Goal: Task Accomplishment & Management: Complete application form

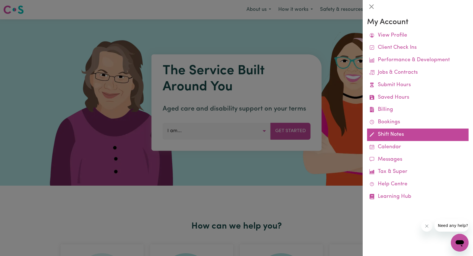
click at [389, 131] on link "Shift Notes" at bounding box center [418, 134] width 102 height 12
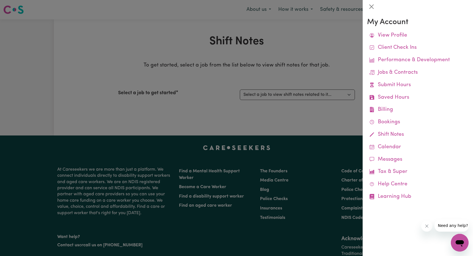
click at [300, 94] on div at bounding box center [236, 128] width 473 height 256
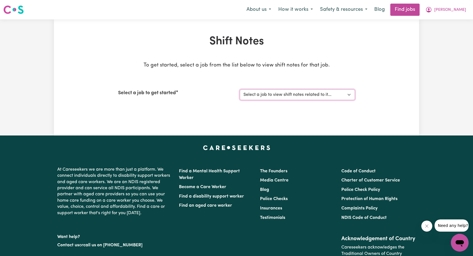
select select "12237"
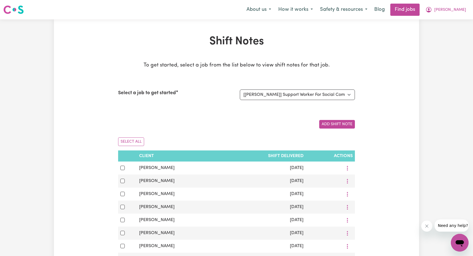
drag, startPoint x: 266, startPoint y: 107, endPoint x: 212, endPoint y: 94, distance: 54.6
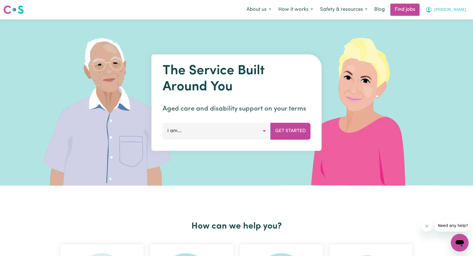
click at [459, 11] on span "[PERSON_NAME]" at bounding box center [451, 10] width 32 height 6
click at [441, 20] on link "My Account" at bounding box center [448, 21] width 44 height 11
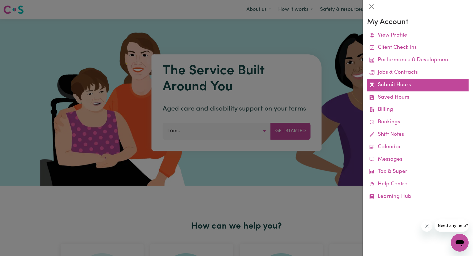
click at [397, 84] on link "Submit Hours" at bounding box center [418, 85] width 102 height 12
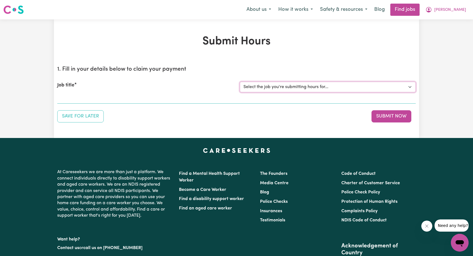
select select "12237"
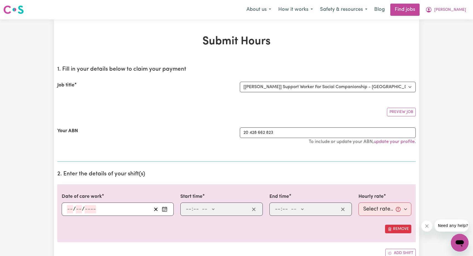
click at [164, 208] on icon "Enter the date of care work" at bounding box center [165, 208] width 4 height 0
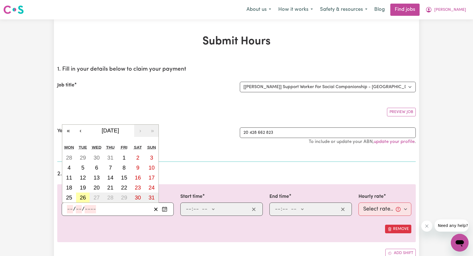
click at [82, 197] on abbr "26" at bounding box center [83, 197] width 6 height 6
type input "[DATE]"
type input "26"
type input "8"
type input "2025"
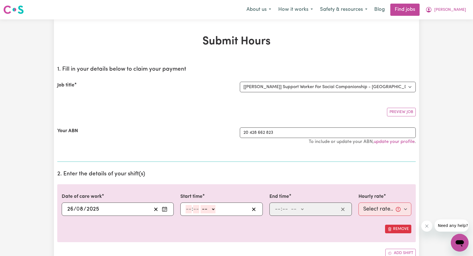
click at [187, 209] on input "number" at bounding box center [189, 209] width 6 height 8
type input "9"
type input "00"
select select "am"
type input "09:00"
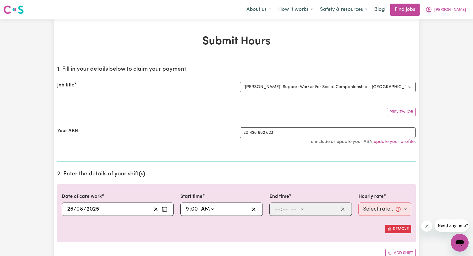
type input "0"
click at [277, 207] on input "number" at bounding box center [278, 209] width 6 height 8
type input "12"
type input "00"
select select "pm"
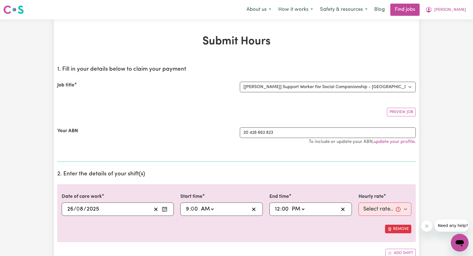
type input "12:00"
type input "0"
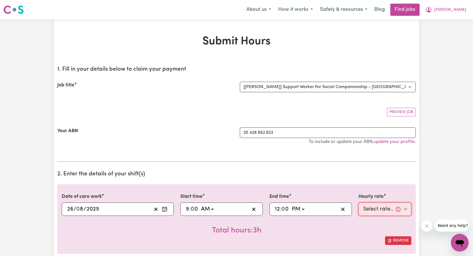
select select "82.49-Weekday"
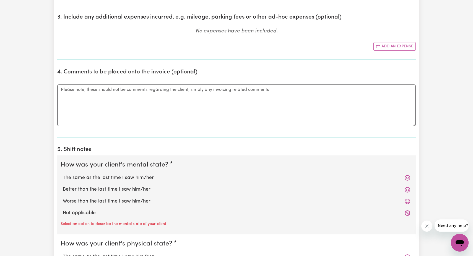
scroll to position [279, 0]
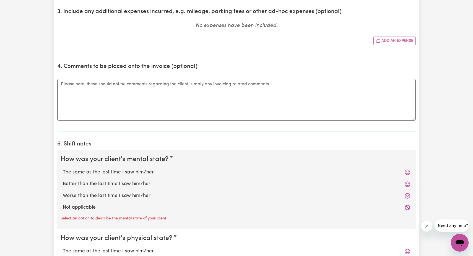
click at [141, 171] on label "The same as the last time I saw him/her" at bounding box center [237, 172] width 348 height 7
click at [63, 169] on input "The same as the last time I saw him/her" at bounding box center [63, 168] width 0 height 0
radio input "true"
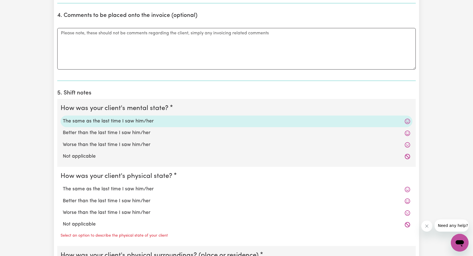
scroll to position [330, 0]
click at [137, 187] on label "The same as the last time I saw him/her" at bounding box center [237, 188] width 348 height 7
click at [63, 185] on input "The same as the last time I saw him/her" at bounding box center [63, 184] width 0 height 0
radio input "true"
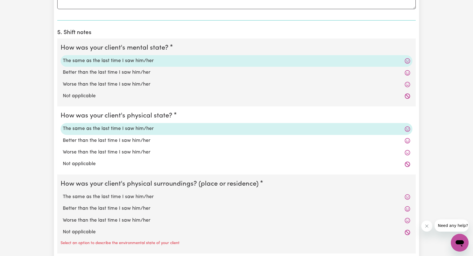
scroll to position [394, 0]
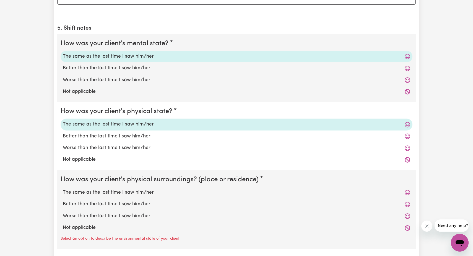
click at [137, 189] on label "The same as the last time I saw him/her" at bounding box center [237, 192] width 348 height 7
click at [63, 189] on input "The same as the last time I saw him/her" at bounding box center [63, 189] width 0 height 0
radio input "true"
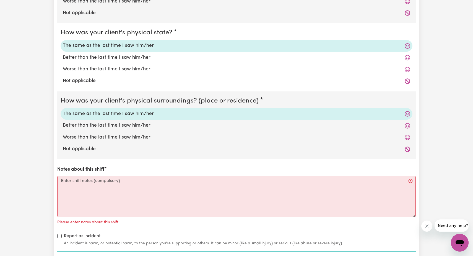
scroll to position [477, 0]
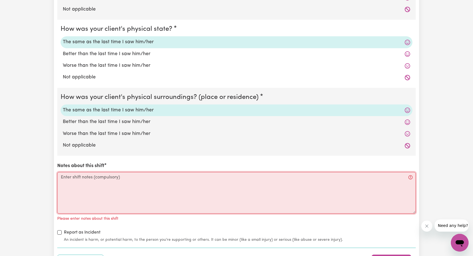
click at [63, 175] on textarea "Notes about this shift" at bounding box center [236, 193] width 359 height 42
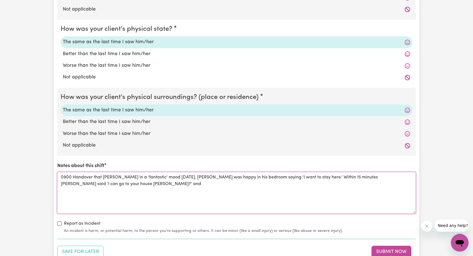
scroll to position [473, 0]
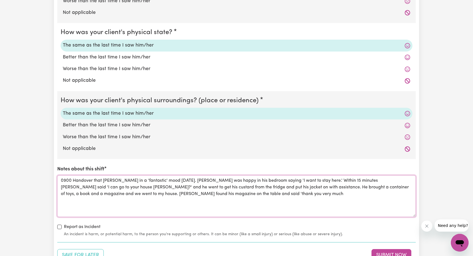
click at [176, 190] on textarea "0900 Handover that [PERSON_NAME] in a 'fantastic' mood [DATE]. [PERSON_NAME] wa…" at bounding box center [236, 196] width 359 height 42
click at [200, 190] on textarea "0900 Handover that [PERSON_NAME] in a 'fantastic' mood [DATE]. [PERSON_NAME] wa…" at bounding box center [236, 196] width 359 height 42
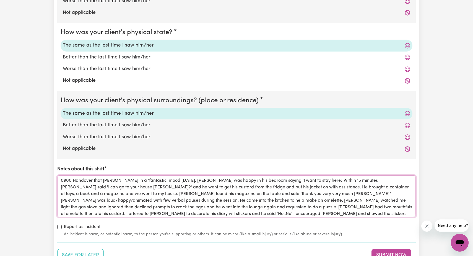
click at [240, 211] on textarea "0900 Handover that [PERSON_NAME] in a 'fantastic' mood [DATE]. [PERSON_NAME] wa…" at bounding box center [236, 196] width 359 height 42
click at [270, 212] on textarea "0900 Handover that [PERSON_NAME] in a 'fantastic' mood [DATE]. [PERSON_NAME] wa…" at bounding box center [236, 196] width 359 height 42
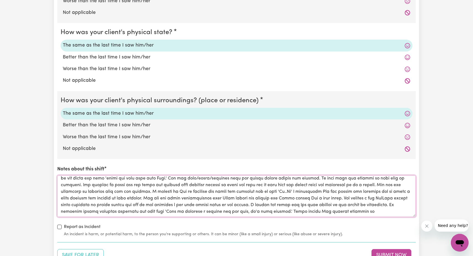
scroll to position [19, 0]
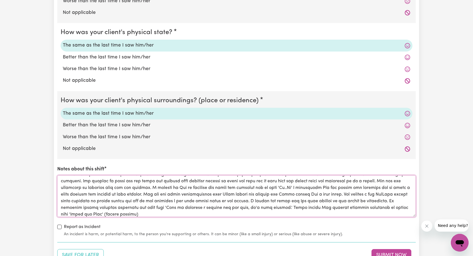
click at [146, 211] on textarea "Notes about this shift" at bounding box center [236, 196] width 359 height 42
click at [185, 210] on textarea "Notes about this shift" at bounding box center [236, 196] width 359 height 42
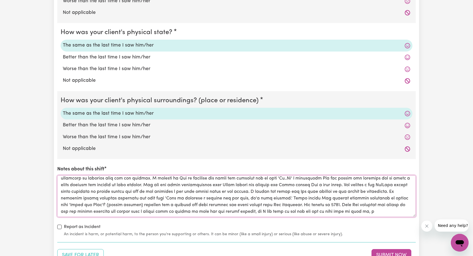
scroll to position [33, 0]
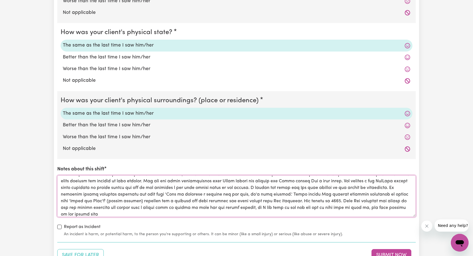
click at [380, 212] on textarea "Notes about this shift" at bounding box center [236, 196] width 359 height 42
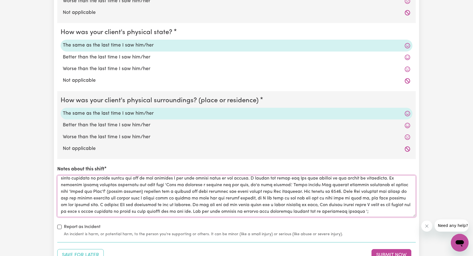
scroll to position [46, 0]
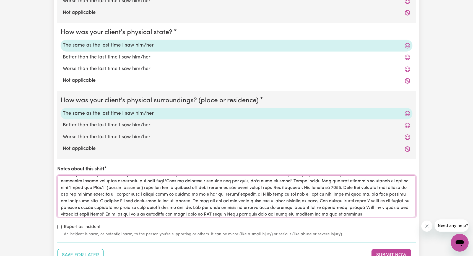
click at [324, 210] on textarea "Notes about this shift" at bounding box center [236, 196] width 359 height 42
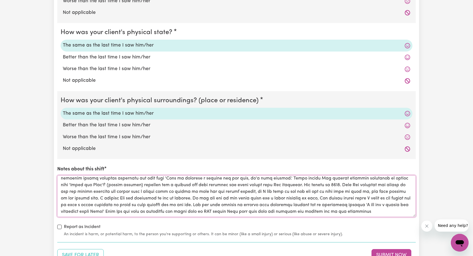
scroll to position [49, 0]
click at [410, 208] on textarea "Notes about this shift" at bounding box center [236, 196] width 359 height 42
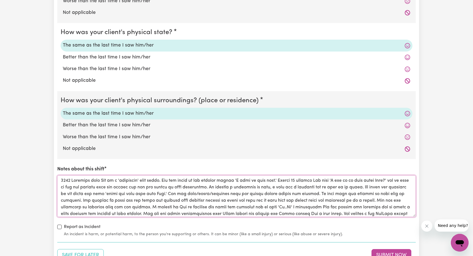
scroll to position [0, 0]
click at [287, 204] on textarea "Notes about this shift" at bounding box center [236, 196] width 359 height 42
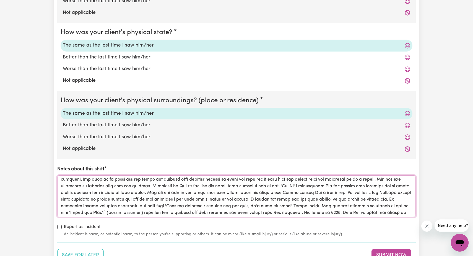
scroll to position [27, 0]
click at [200, 183] on textarea "Notes about this shift" at bounding box center [236, 196] width 359 height 42
click at [260, 184] on textarea "Notes about this shift" at bounding box center [236, 196] width 359 height 42
click at [392, 182] on textarea "Notes about this shift" at bounding box center [236, 196] width 359 height 42
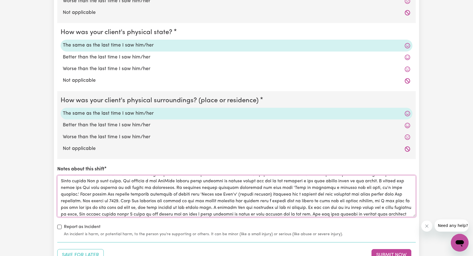
scroll to position [41, 0]
click at [327, 189] on textarea "Notes about this shift" at bounding box center [236, 196] width 359 height 42
click at [106, 196] on textarea "Notes about this shift" at bounding box center [236, 196] width 359 height 42
click at [86, 196] on textarea "Notes about this shift" at bounding box center [236, 196] width 359 height 42
click at [176, 196] on textarea "Notes about this shift" at bounding box center [236, 196] width 359 height 42
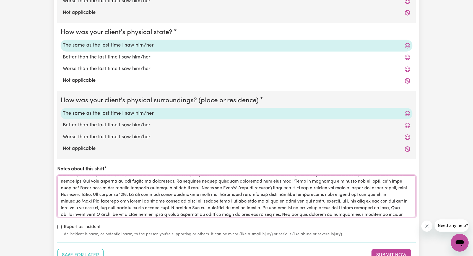
scroll to position [50, 0]
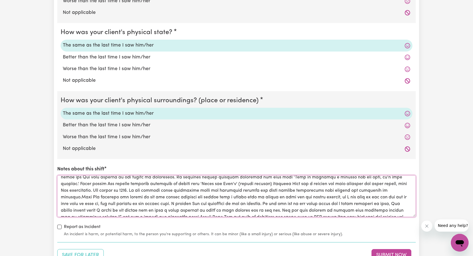
click at [321, 194] on textarea "Notes about this shift" at bounding box center [236, 196] width 359 height 42
click at [149, 201] on textarea "Notes about this shift" at bounding box center [236, 196] width 359 height 42
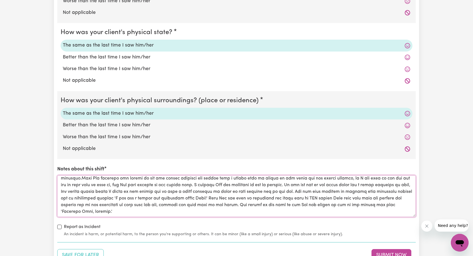
scroll to position [69, 0]
click at [295, 201] on textarea "Notes about this shift" at bounding box center [236, 196] width 359 height 42
click at [343, 202] on textarea "Notes about this shift" at bounding box center [236, 196] width 359 height 42
click at [138, 208] on textarea "Notes about this shift" at bounding box center [236, 196] width 359 height 42
click at [127, 201] on textarea "Notes about this shift" at bounding box center [236, 196] width 359 height 42
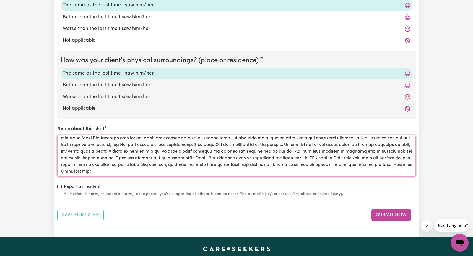
scroll to position [515, 0]
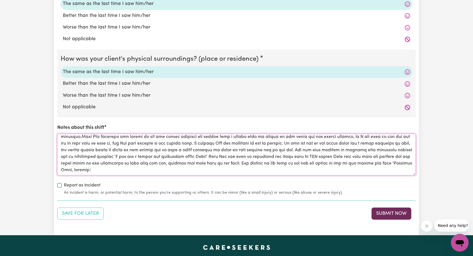
type textarea "0900 Handover that [PERSON_NAME] in a 'fantastic' mood [DATE]. [PERSON_NAME] wa…"
click at [395, 211] on button "Submit Now" at bounding box center [392, 213] width 40 height 12
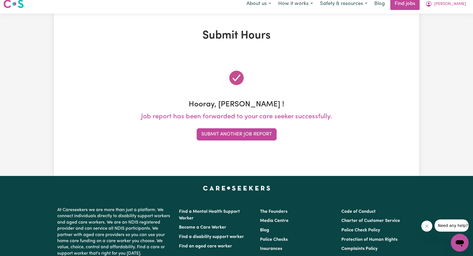
scroll to position [0, 0]
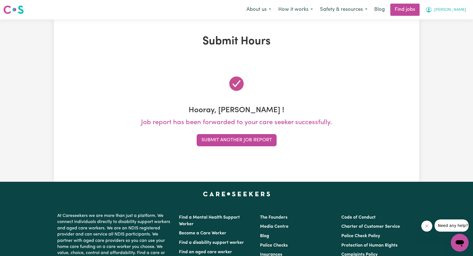
click at [455, 10] on span "[PERSON_NAME]" at bounding box center [451, 10] width 32 height 6
click at [445, 22] on link "My Account" at bounding box center [448, 21] width 44 height 11
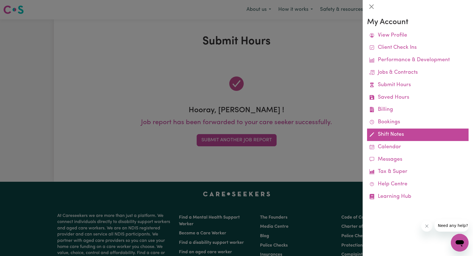
click at [383, 132] on link "Shift Notes" at bounding box center [418, 134] width 102 height 12
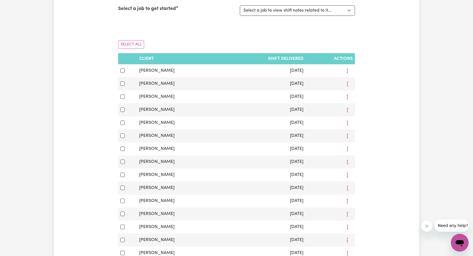
scroll to position [83, 0]
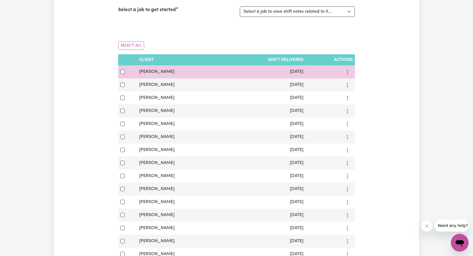
click at [122, 72] on input "checkbox" at bounding box center [122, 71] width 4 height 4
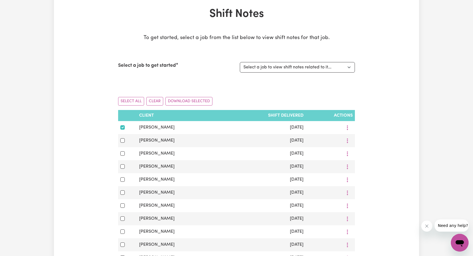
scroll to position [24, 0]
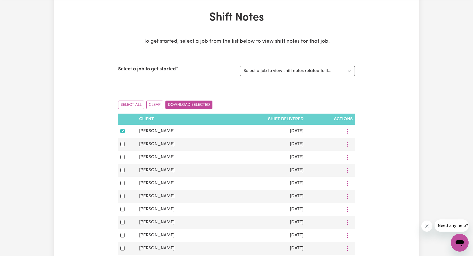
click at [200, 102] on button "Download Selected" at bounding box center [189, 105] width 47 height 9
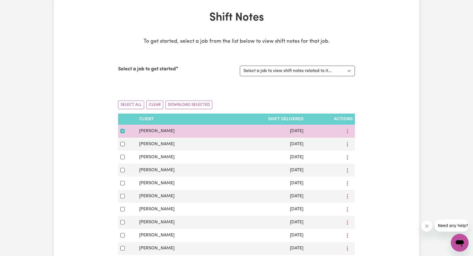
click at [124, 130] on input "checkbox" at bounding box center [122, 131] width 4 height 4
checkbox input "false"
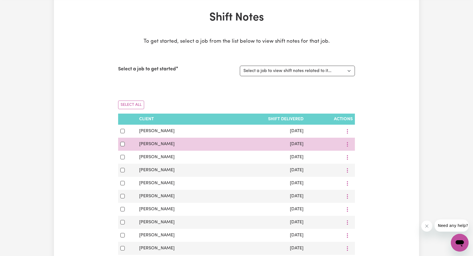
click at [123, 144] on input "checkbox" at bounding box center [122, 144] width 4 height 4
checkbox input "true"
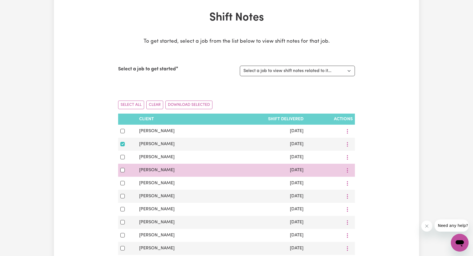
drag, startPoint x: 122, startPoint y: 158, endPoint x: 122, endPoint y: 163, distance: 5.0
click at [122, 159] on div at bounding box center [127, 157] width 14 height 7
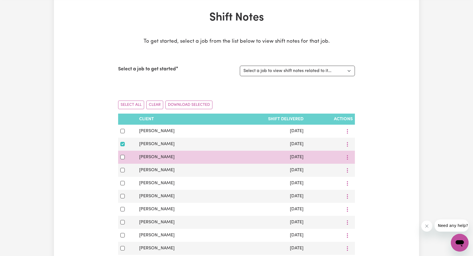
click at [124, 157] on input "checkbox" at bounding box center [122, 157] width 4 height 4
checkbox input "true"
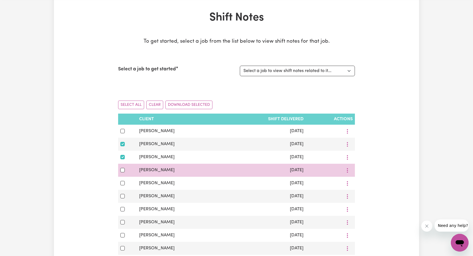
click at [123, 171] on input "checkbox" at bounding box center [122, 170] width 4 height 4
checkbox input "true"
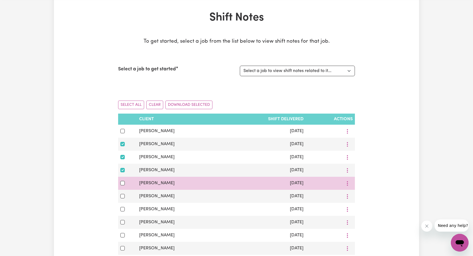
click at [123, 182] on input "checkbox" at bounding box center [122, 183] width 4 height 4
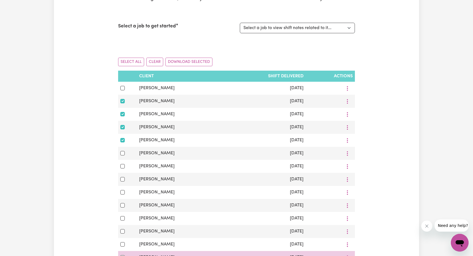
scroll to position [60, 0]
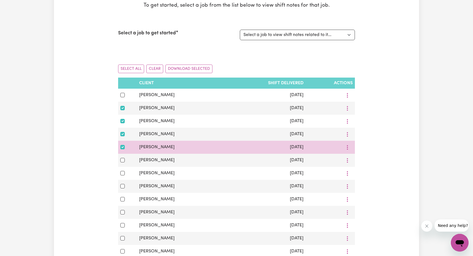
click at [123, 146] on input "checkbox" at bounding box center [122, 147] width 4 height 4
checkbox input "false"
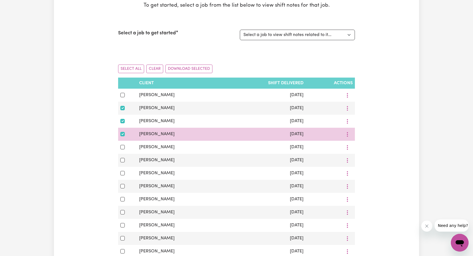
click at [123, 134] on input "checkbox" at bounding box center [122, 134] width 4 height 4
checkbox input "false"
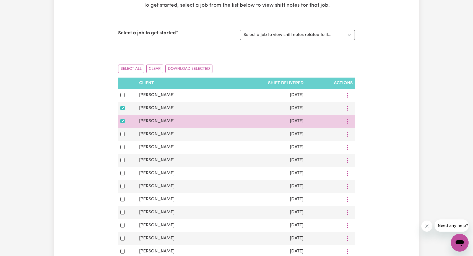
click at [123, 123] on div at bounding box center [127, 121] width 14 height 7
click at [123, 121] on input "checkbox" at bounding box center [122, 121] width 4 height 4
checkbox input "false"
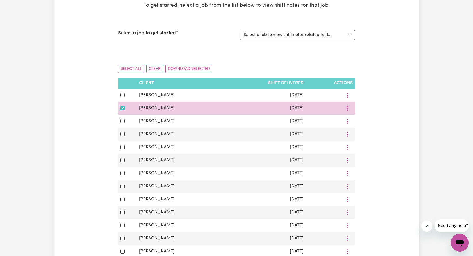
click at [124, 106] on input "checkbox" at bounding box center [122, 108] width 4 height 4
checkbox input "false"
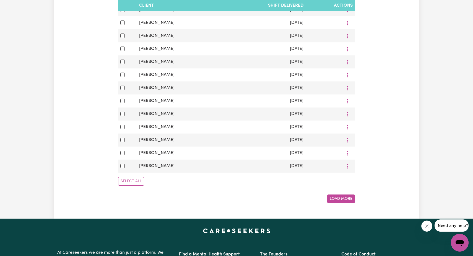
scroll to position [344, 0]
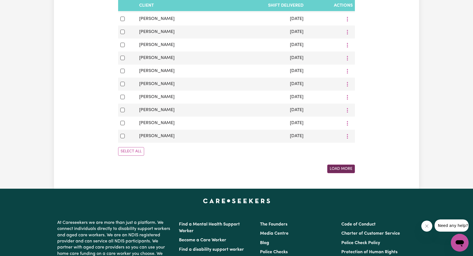
click at [343, 171] on button "Load More" at bounding box center [342, 168] width 28 height 9
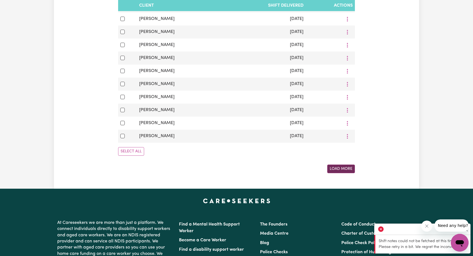
click at [338, 168] on button "Load More" at bounding box center [342, 168] width 28 height 9
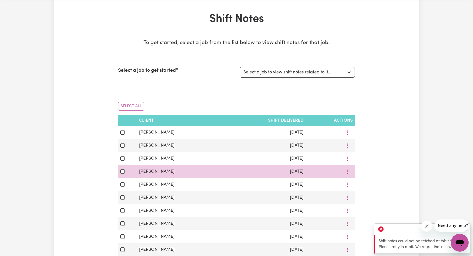
scroll to position [24, 0]
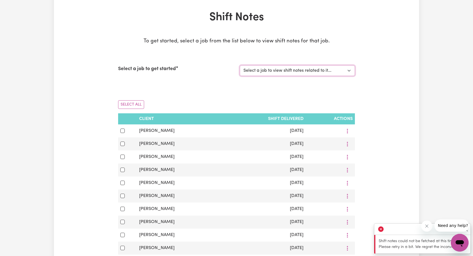
select select "12237"
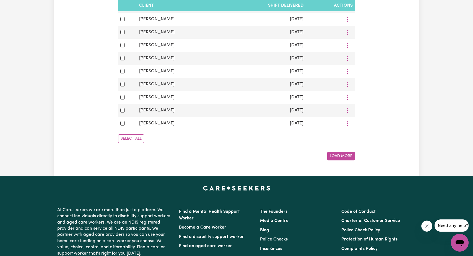
scroll to position [356, 0]
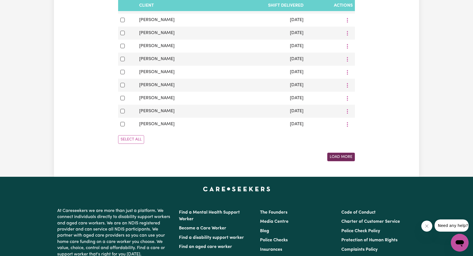
click at [346, 153] on button "Load More" at bounding box center [342, 157] width 28 height 9
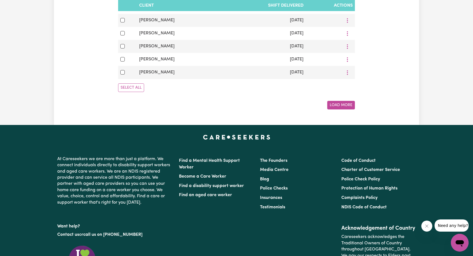
scroll to position [735, 0]
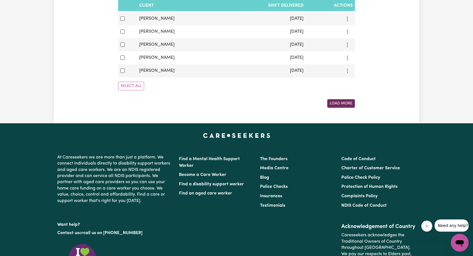
click at [343, 103] on button "Load More" at bounding box center [342, 103] width 28 height 9
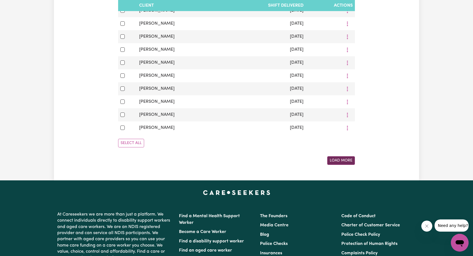
scroll to position [1003, 0]
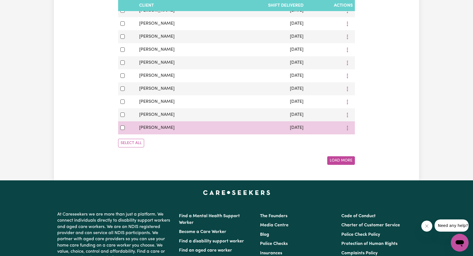
click at [122, 127] on input "checkbox" at bounding box center [122, 127] width 4 height 4
checkbox input "true"
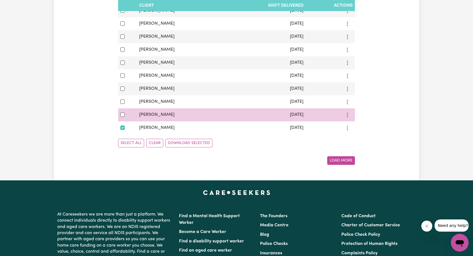
click at [121, 115] on input "checkbox" at bounding box center [122, 114] width 4 height 4
checkbox input "true"
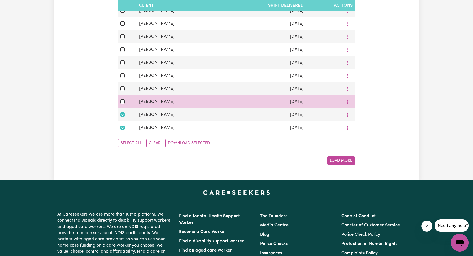
click at [122, 101] on input "checkbox" at bounding box center [122, 101] width 4 height 4
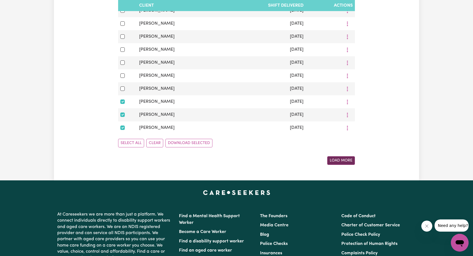
click at [344, 160] on button "Load More" at bounding box center [342, 160] width 28 height 9
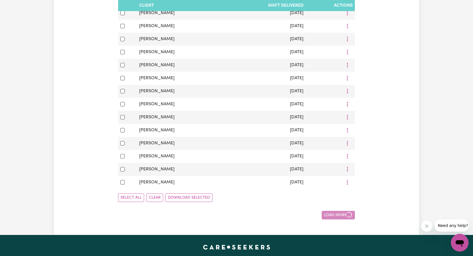
checkbox input "false"
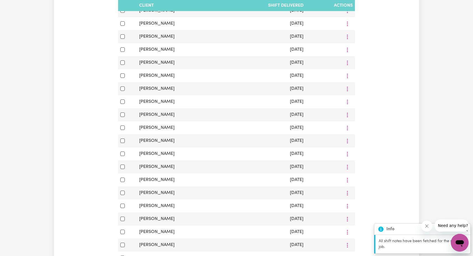
click at [427, 226] on icon "Close message from company" at bounding box center [427, 226] width 4 height 4
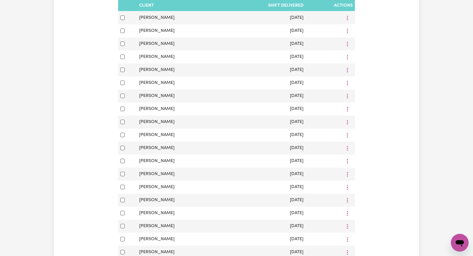
scroll to position [484, 0]
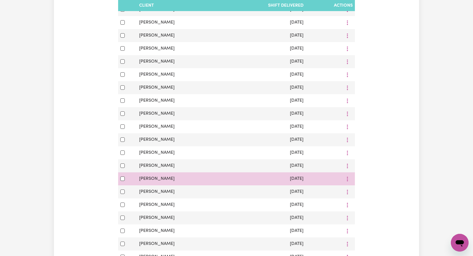
click at [121, 180] on input "checkbox" at bounding box center [122, 178] width 4 height 4
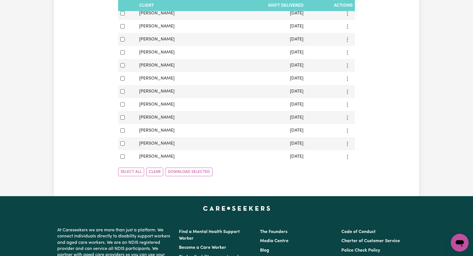
scroll to position [1091, 0]
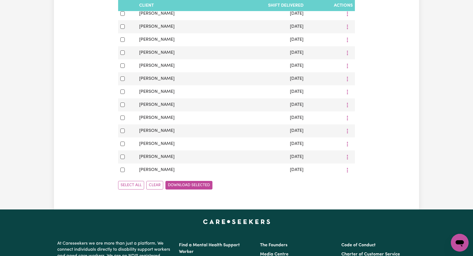
click at [191, 184] on button "Download Selected" at bounding box center [189, 185] width 47 height 9
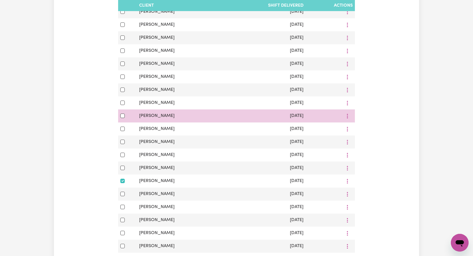
scroll to position [478, 0]
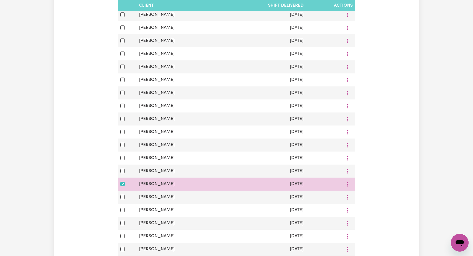
click at [122, 184] on input "checkbox" at bounding box center [122, 184] width 4 height 4
checkbox input "false"
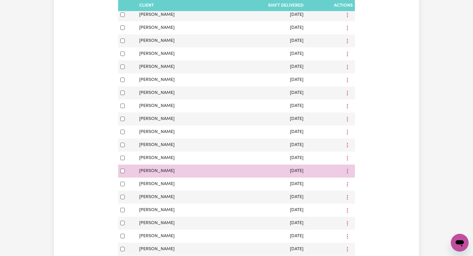
click at [122, 171] on input "checkbox" at bounding box center [122, 171] width 4 height 4
checkbox input "true"
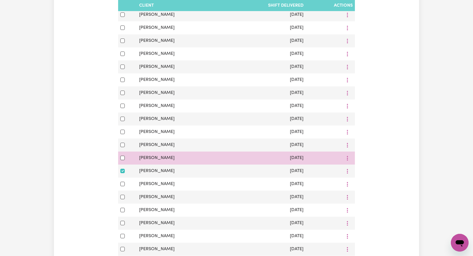
click at [123, 157] on input "checkbox" at bounding box center [122, 158] width 4 height 4
checkbox input "true"
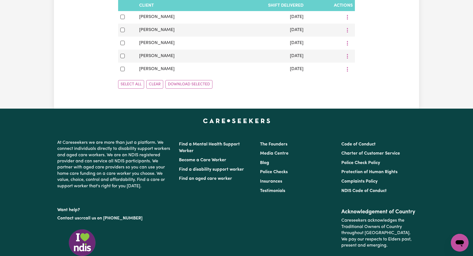
scroll to position [1216, 0]
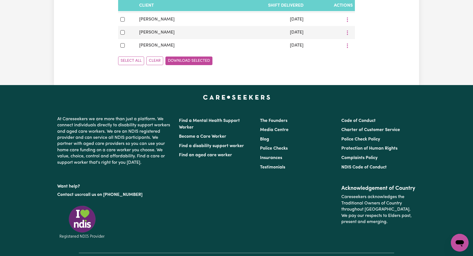
click at [191, 60] on button "Download Selected" at bounding box center [189, 60] width 47 height 9
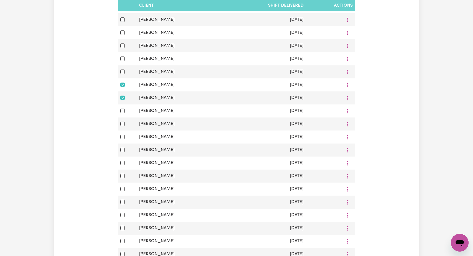
scroll to position [549, 0]
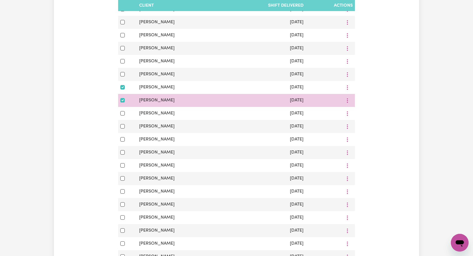
click at [123, 100] on input "checkbox" at bounding box center [122, 100] width 4 height 4
checkbox input "false"
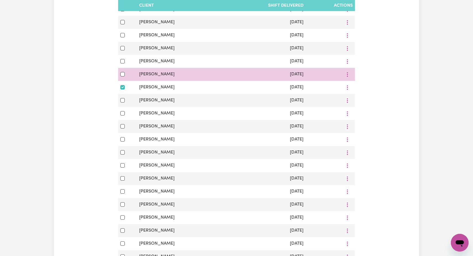
click at [122, 74] on input "checkbox" at bounding box center [122, 74] width 4 height 4
checkbox input "true"
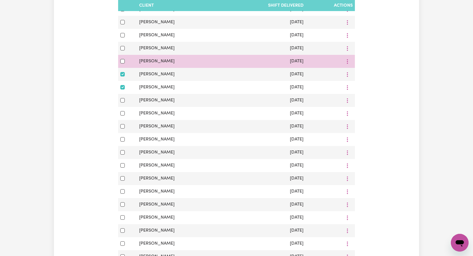
click at [123, 60] on input "checkbox" at bounding box center [122, 61] width 4 height 4
checkbox input "true"
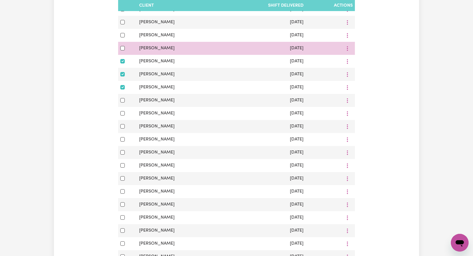
click at [121, 48] on input "checkbox" at bounding box center [122, 48] width 4 height 4
checkbox input "true"
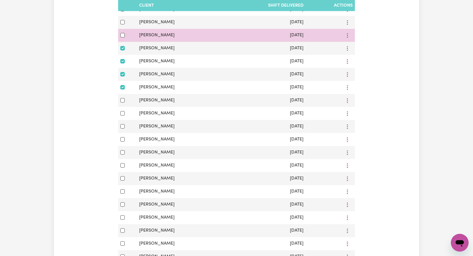
click at [123, 35] on input "checkbox" at bounding box center [122, 35] width 4 height 4
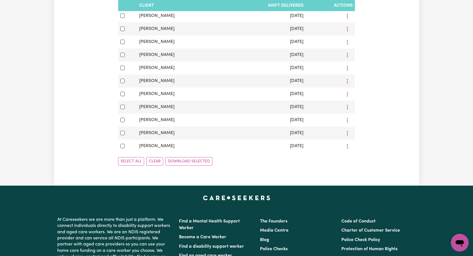
scroll to position [1116, 0]
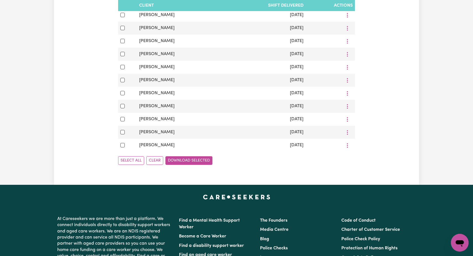
click at [184, 161] on button "Download Selected" at bounding box center [189, 160] width 47 height 9
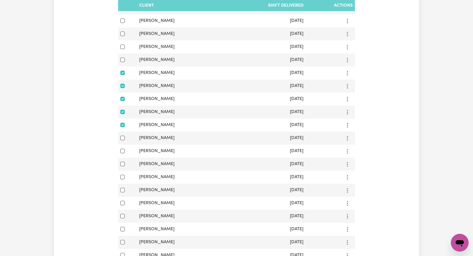
scroll to position [512, 0]
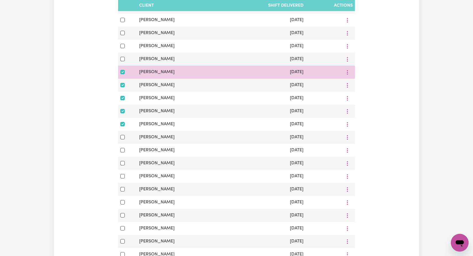
click at [123, 71] on input "checkbox" at bounding box center [122, 72] width 4 height 4
checkbox input "false"
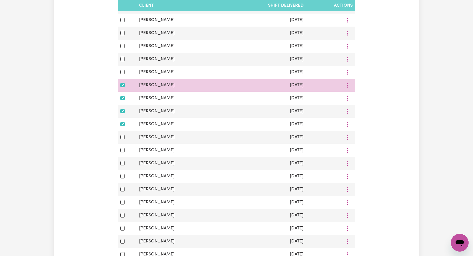
click at [123, 84] on input "checkbox" at bounding box center [122, 85] width 4 height 4
checkbox input "false"
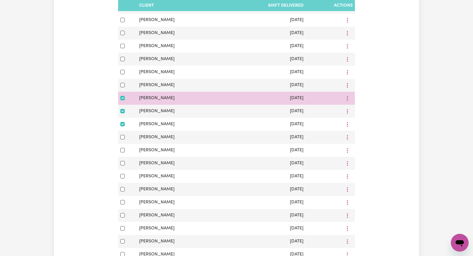
click at [123, 98] on input "checkbox" at bounding box center [122, 98] width 4 height 4
checkbox input "false"
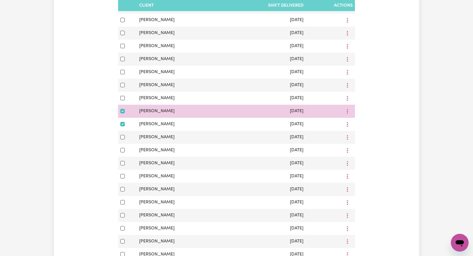
click at [123, 111] on input "checkbox" at bounding box center [122, 111] width 4 height 4
checkbox input "false"
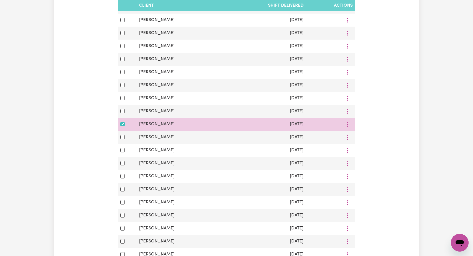
click at [123, 124] on input "checkbox" at bounding box center [122, 124] width 4 height 4
checkbox input "false"
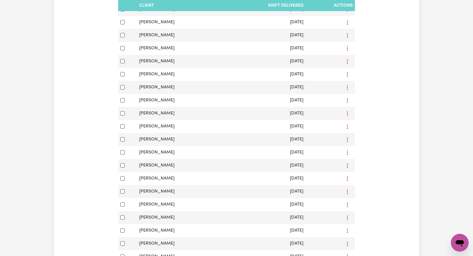
scroll to position [851, 0]
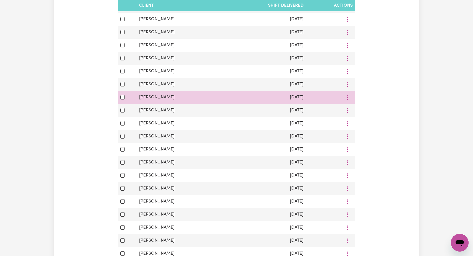
click at [123, 96] on input "checkbox" at bounding box center [122, 97] width 4 height 4
checkbox input "true"
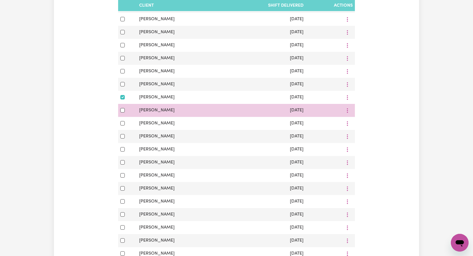
click at [123, 110] on input "checkbox" at bounding box center [122, 110] width 4 height 4
checkbox input "true"
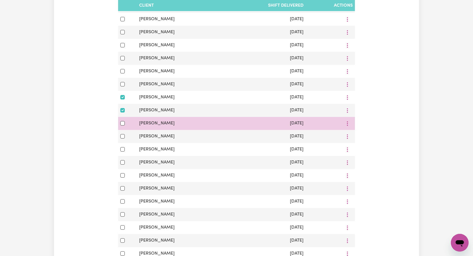
click at [122, 122] on input "checkbox" at bounding box center [122, 123] width 4 height 4
checkbox input "true"
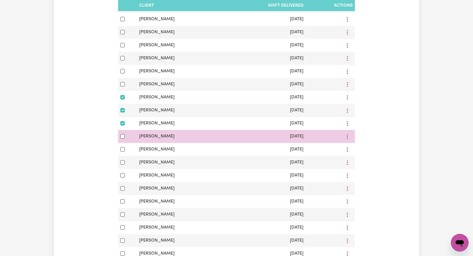
click at [122, 136] on input "checkbox" at bounding box center [122, 136] width 4 height 4
checkbox input "true"
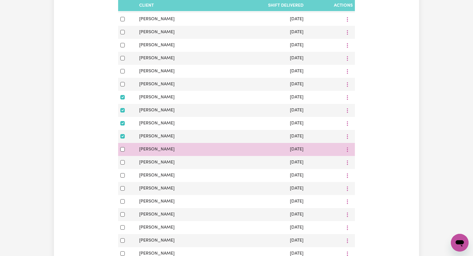
click at [123, 149] on input "checkbox" at bounding box center [122, 149] width 4 height 4
checkbox input "true"
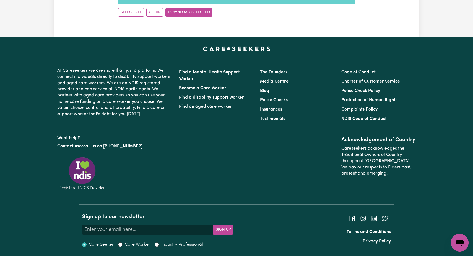
scroll to position [1264, 0]
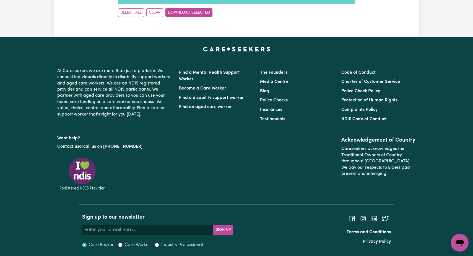
click at [195, 14] on button "Download Selected" at bounding box center [189, 12] width 47 height 9
